Goal: Navigation & Orientation: Find specific page/section

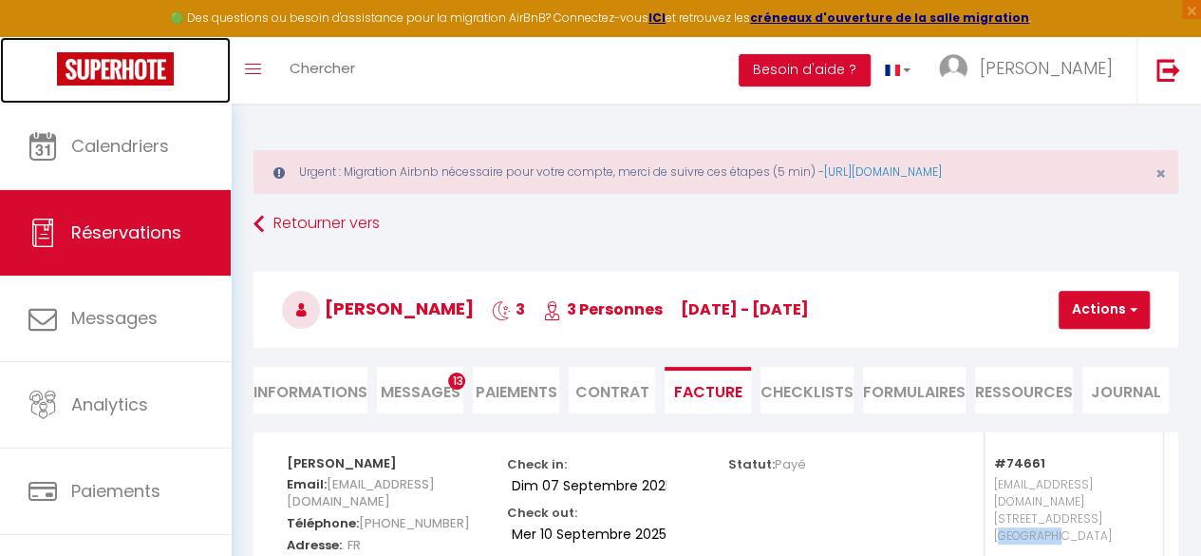
click at [99, 59] on img at bounding box center [115, 68] width 117 height 33
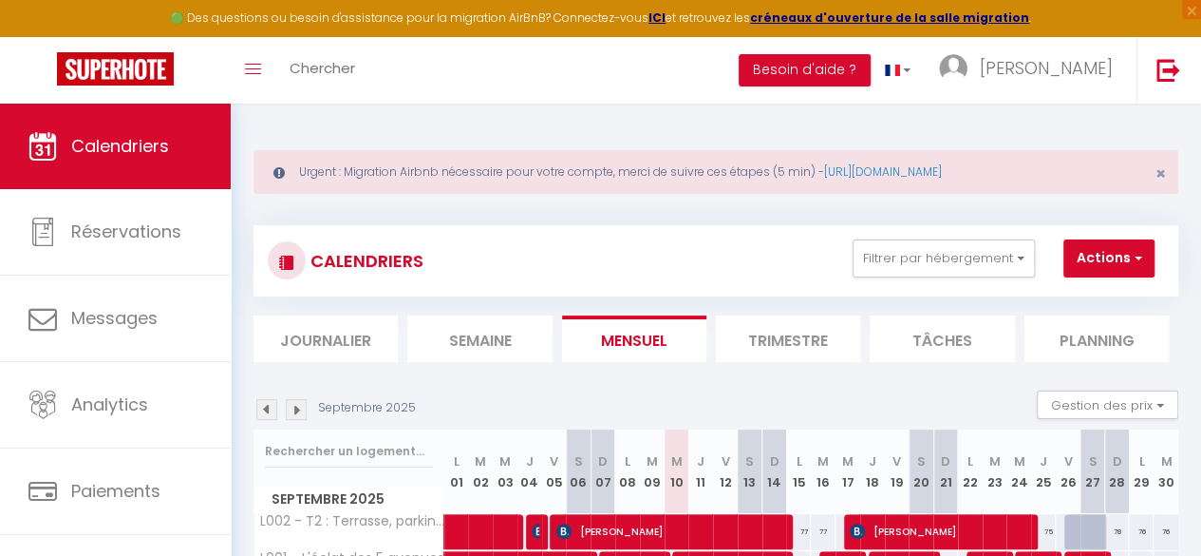
scroll to position [122, 0]
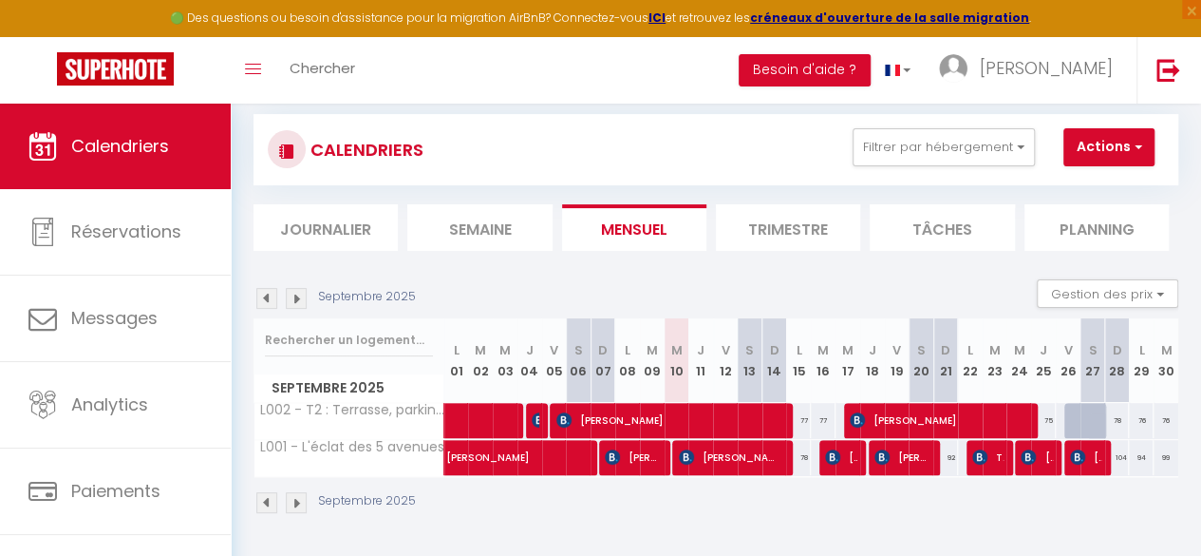
click at [292, 288] on img at bounding box center [296, 298] width 21 height 21
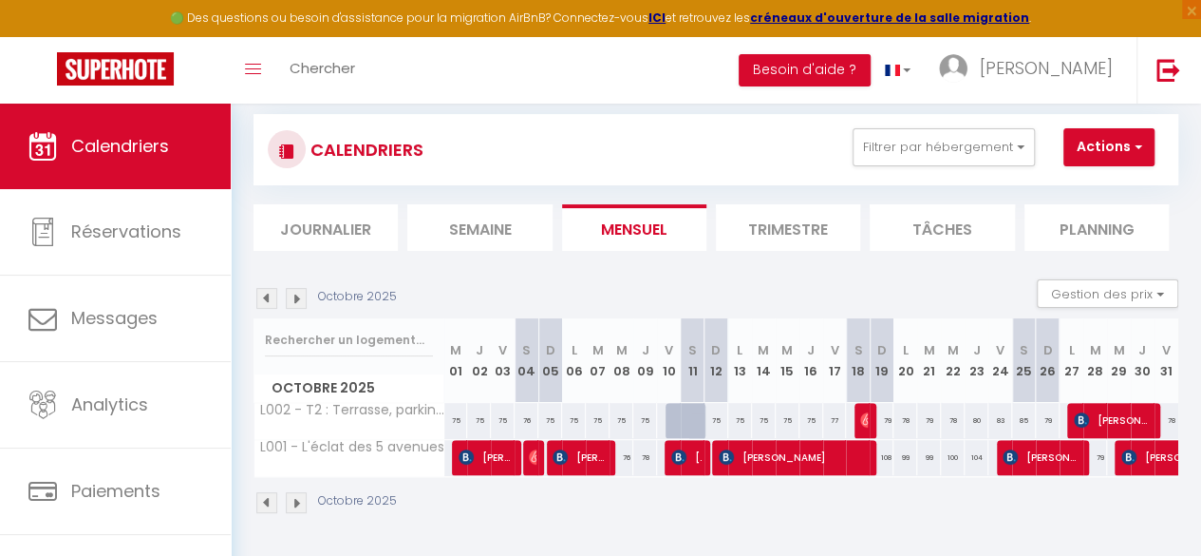
click at [303, 292] on img at bounding box center [296, 298] width 21 height 21
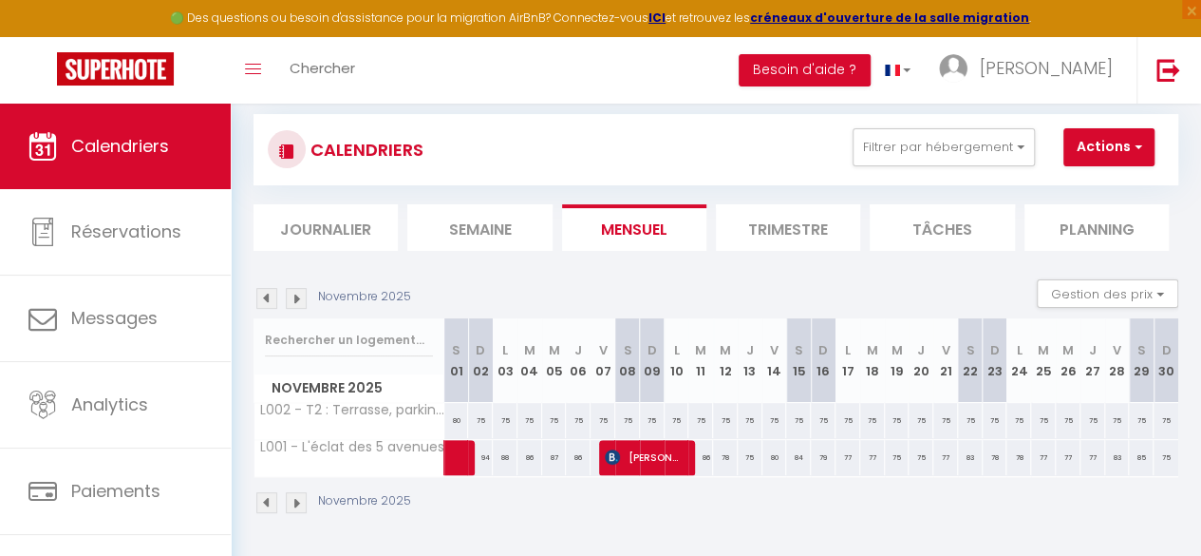
click at [270, 288] on img at bounding box center [266, 298] width 21 height 21
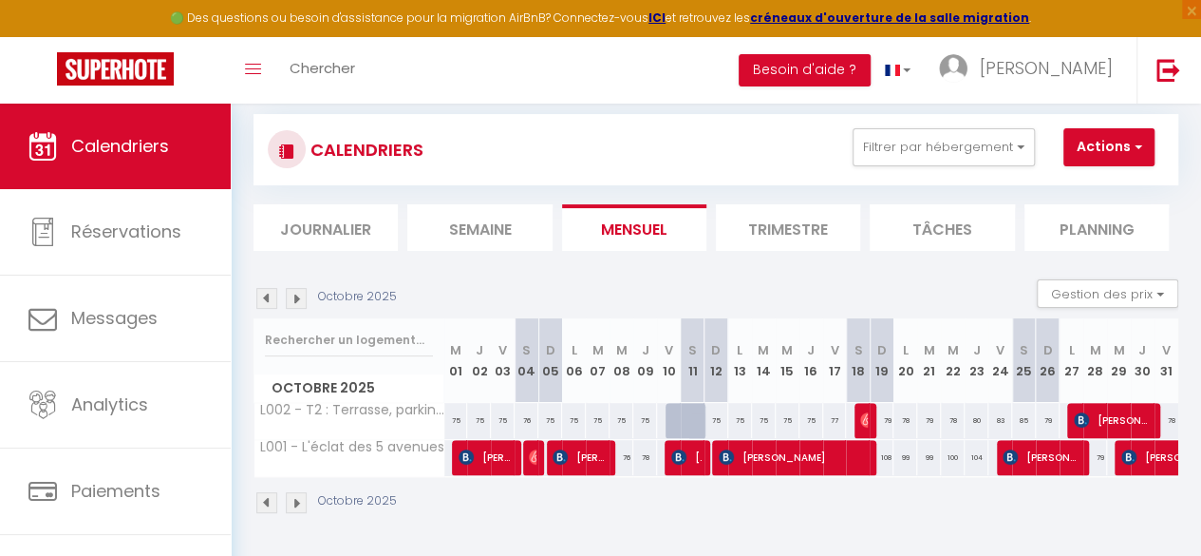
click at [295, 290] on img at bounding box center [296, 298] width 21 height 21
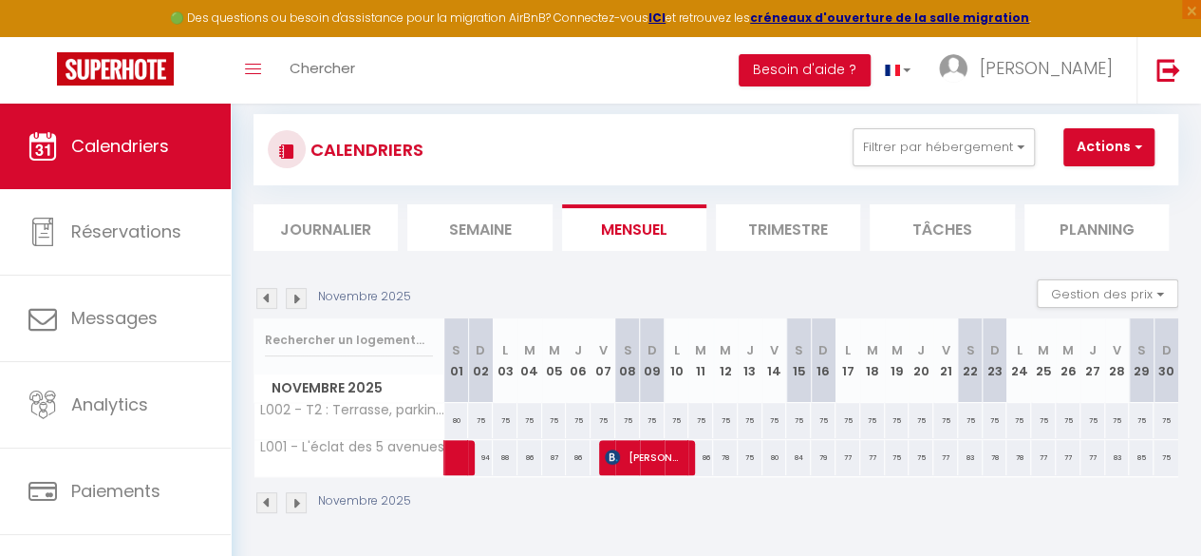
click at [295, 290] on img at bounding box center [296, 298] width 21 height 21
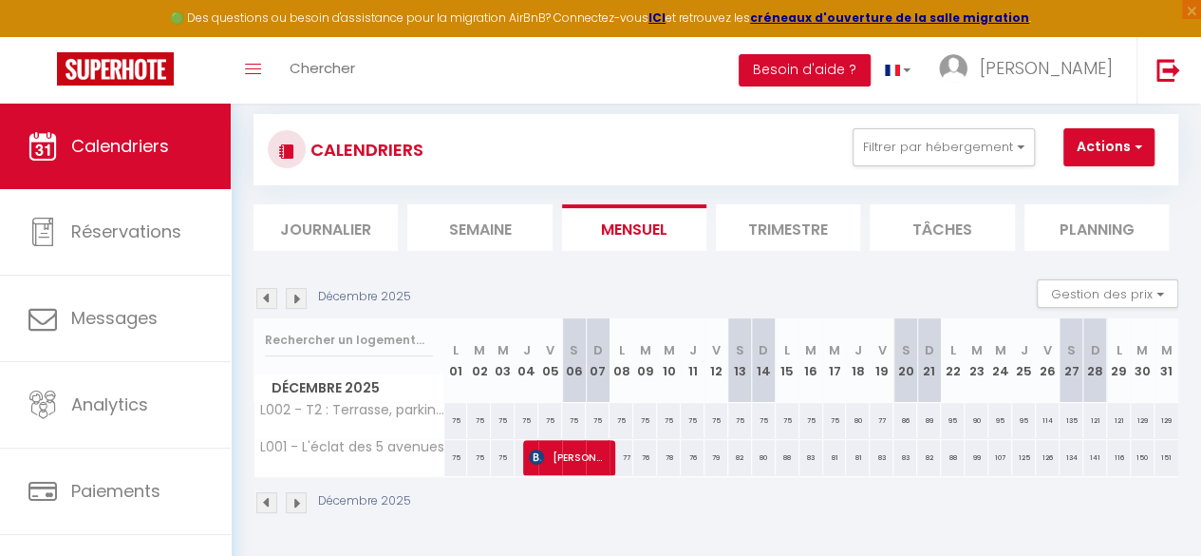
click at [264, 293] on img at bounding box center [266, 298] width 21 height 21
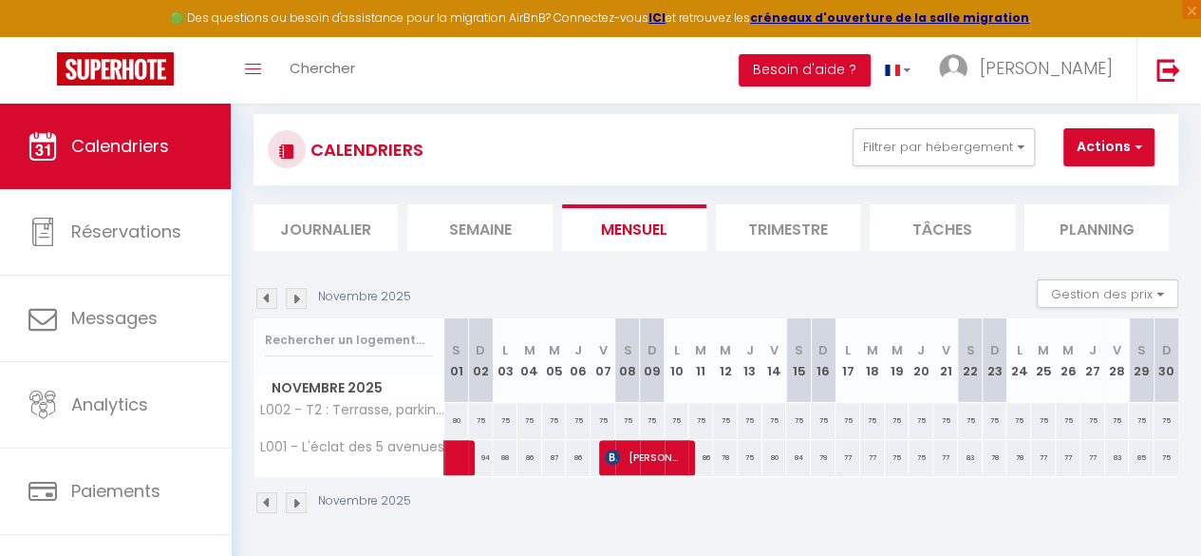
click at [264, 293] on img at bounding box center [266, 298] width 21 height 21
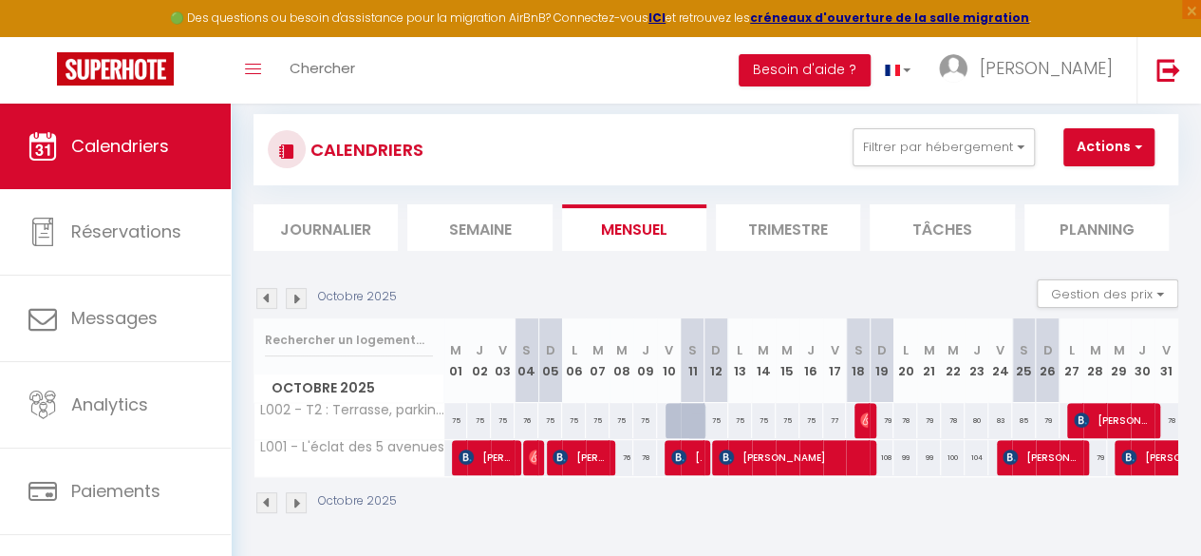
click at [264, 293] on img at bounding box center [266, 298] width 21 height 21
